Goal: Find specific page/section: Find specific page/section

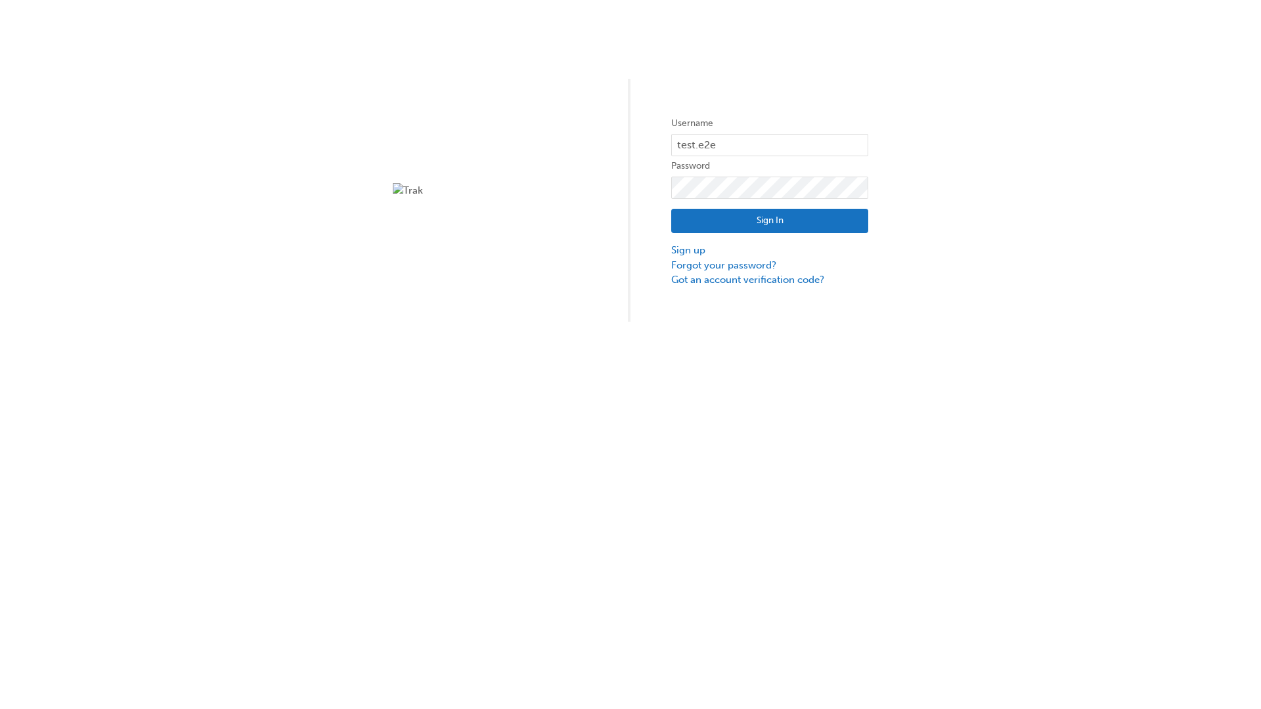
type input "test.e2e.user31"
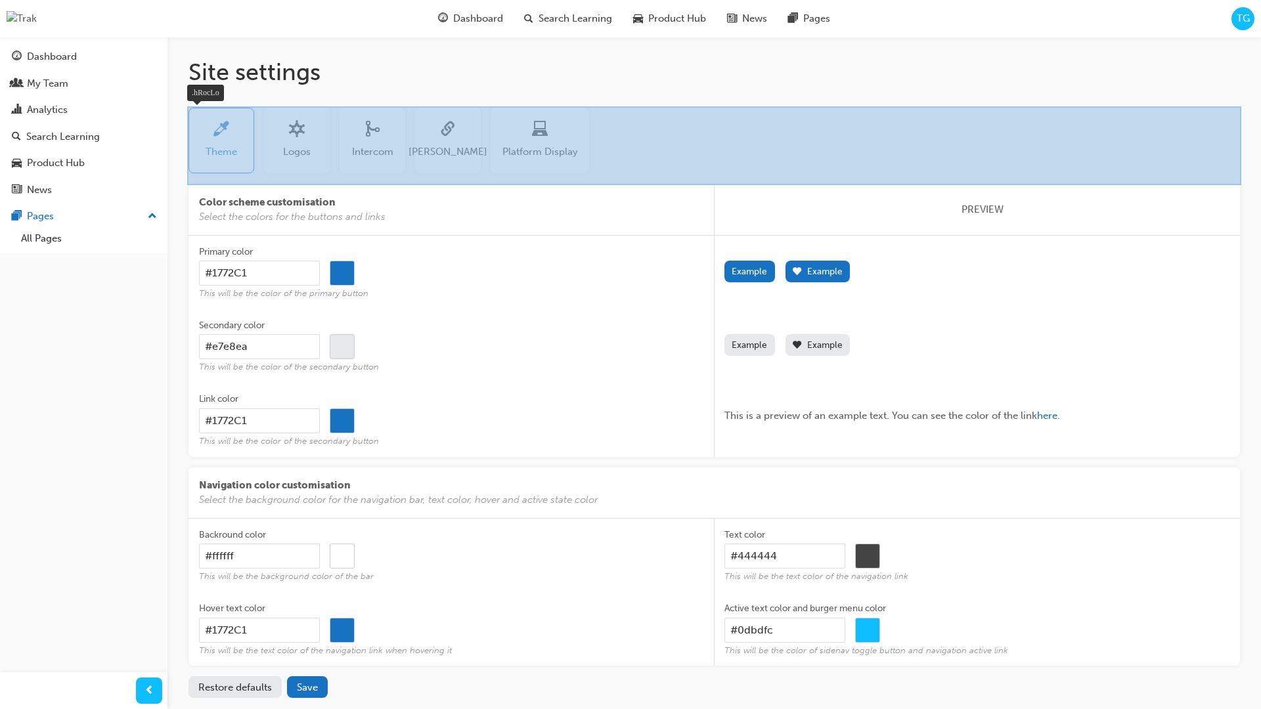
click at [661, 148] on div at bounding box center [714, 145] width 1054 height 79
click at [638, 135] on div at bounding box center [714, 145] width 1054 height 79
